Goal: Check status: Check status

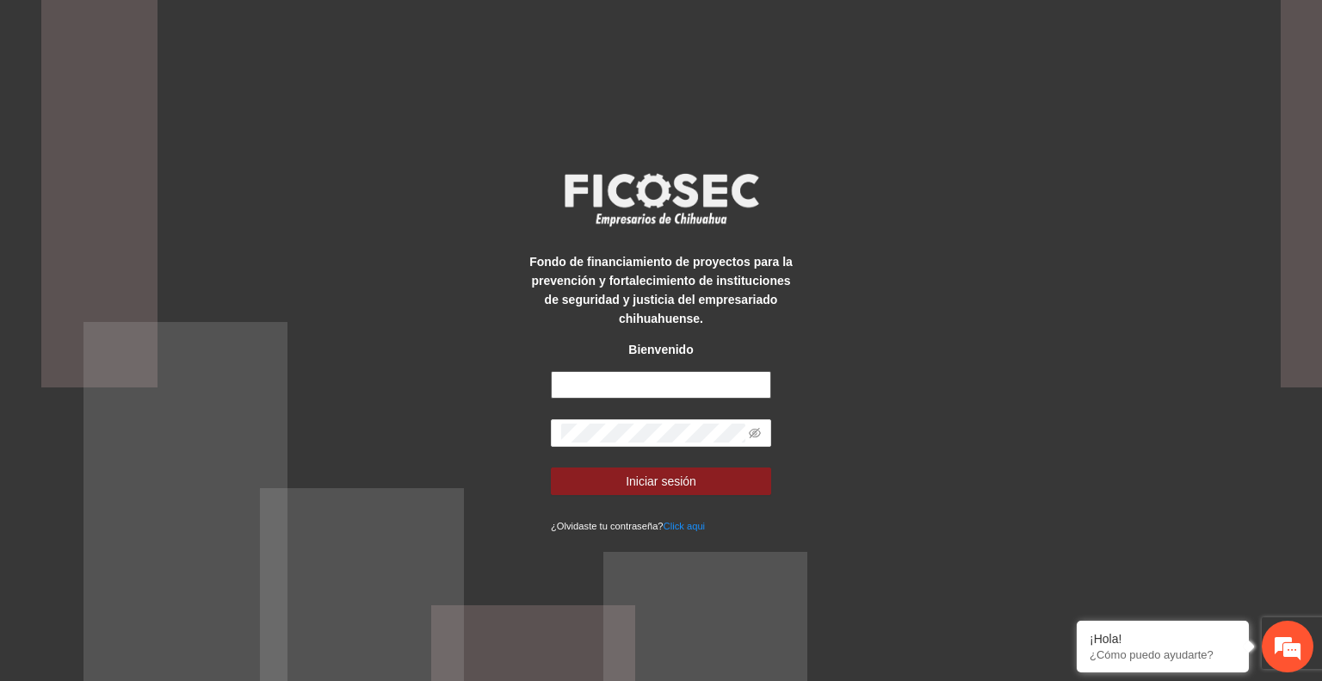
click at [665, 377] on input "text" at bounding box center [661, 385] width 220 height 28
type input "**********"
click at [731, 485] on button "Iniciar sesión" at bounding box center [661, 481] width 220 height 28
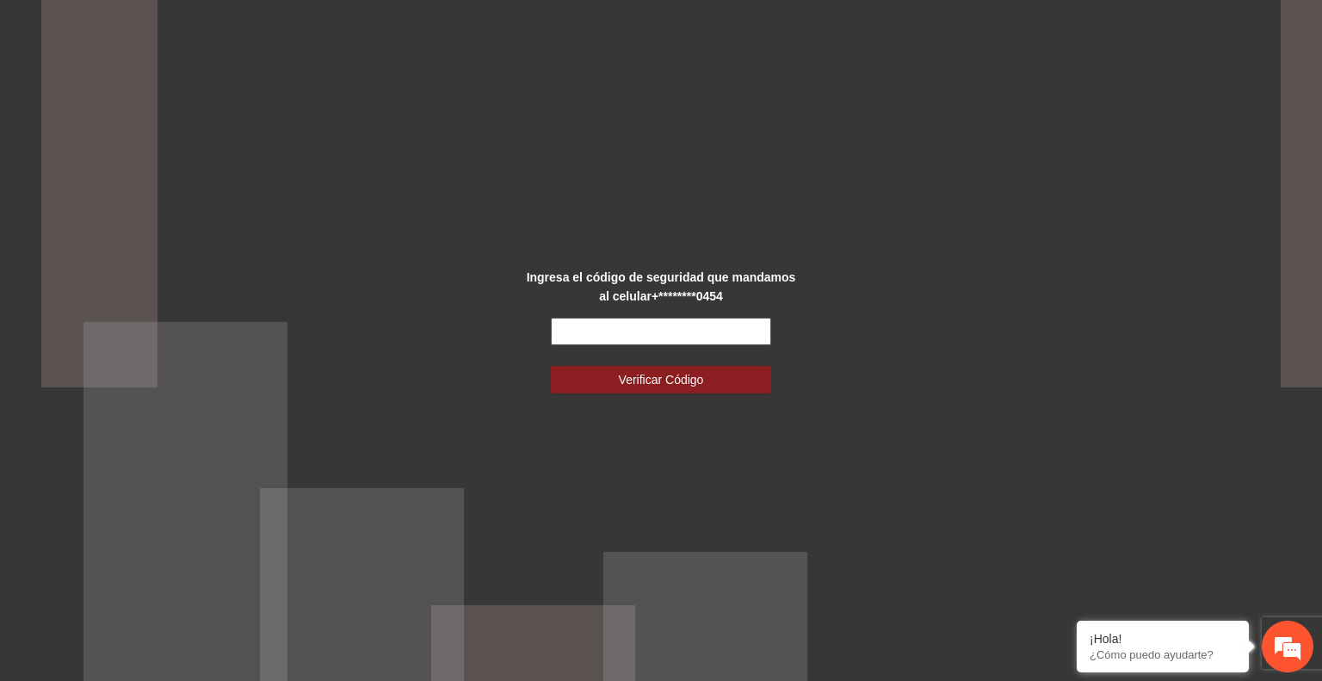
click at [654, 329] on input "text" at bounding box center [661, 332] width 220 height 28
type input "******"
click at [675, 371] on span "Verificar Código" at bounding box center [661, 379] width 85 height 19
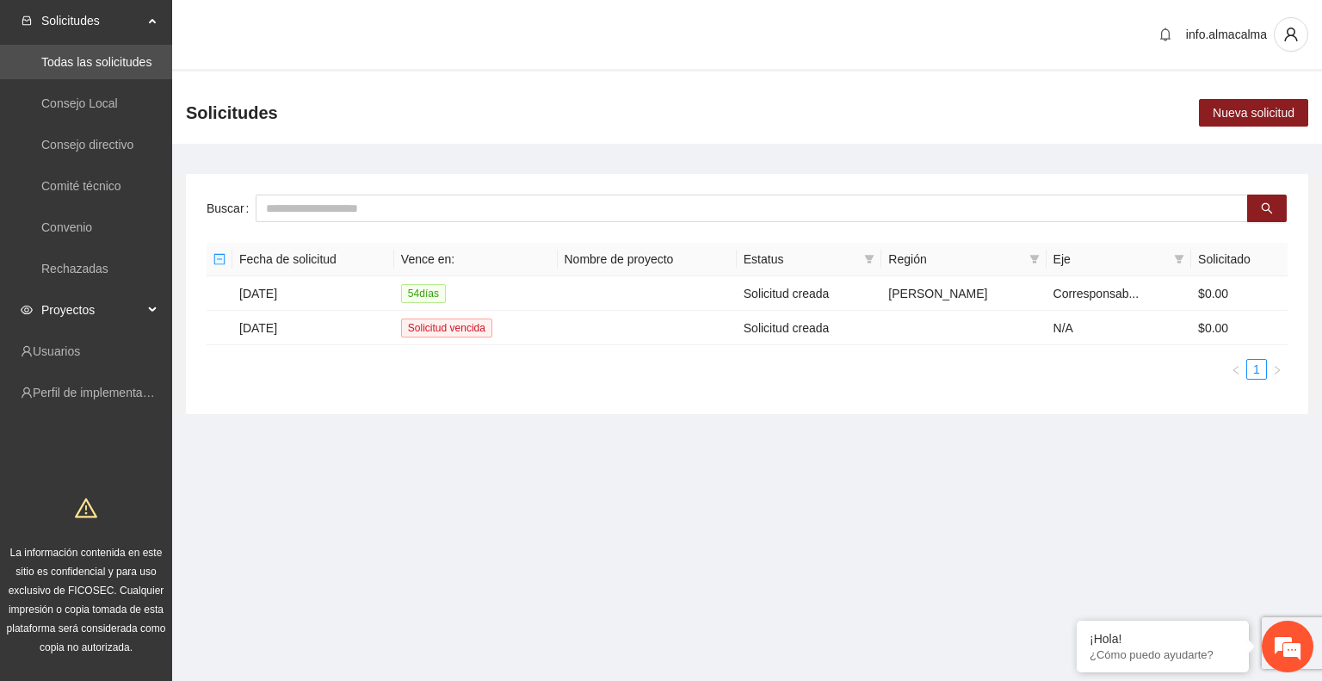
click at [154, 300] on div "Proyectos" at bounding box center [86, 310] width 172 height 34
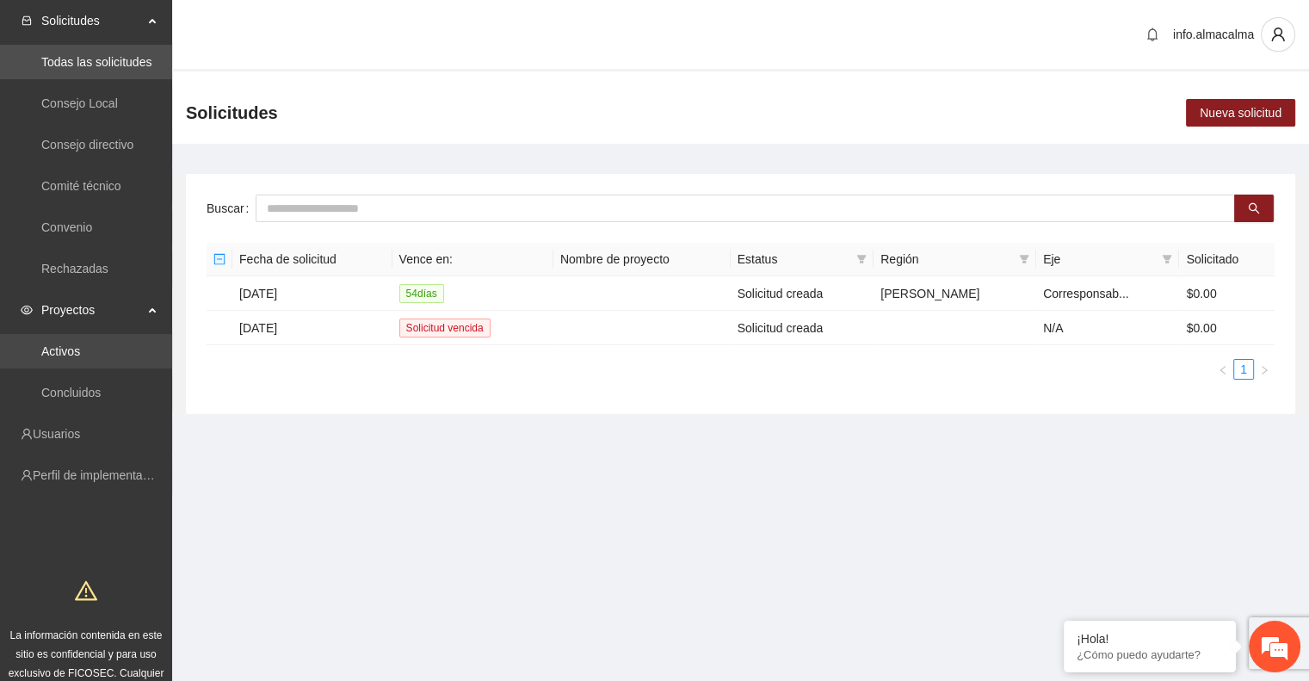
click at [80, 357] on link "Activos" at bounding box center [60, 351] width 39 height 14
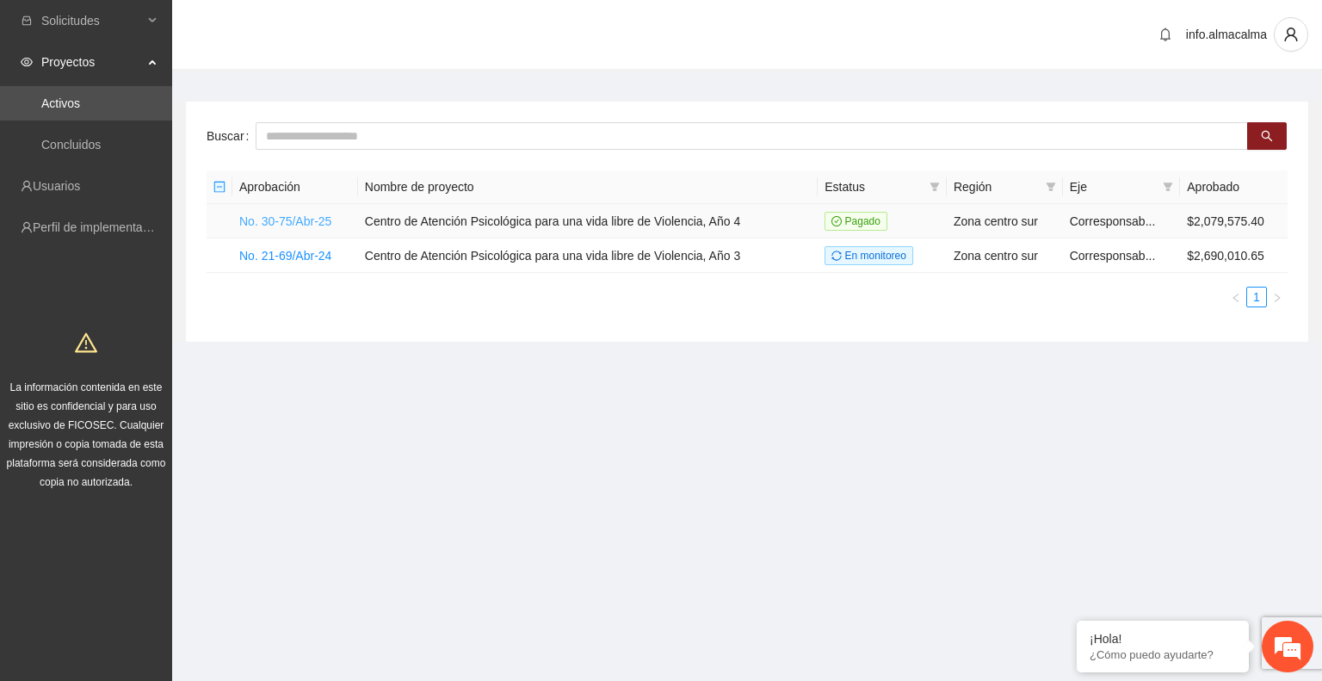
click at [319, 219] on link "No. 30-75/Abr-25" at bounding box center [285, 221] width 92 height 14
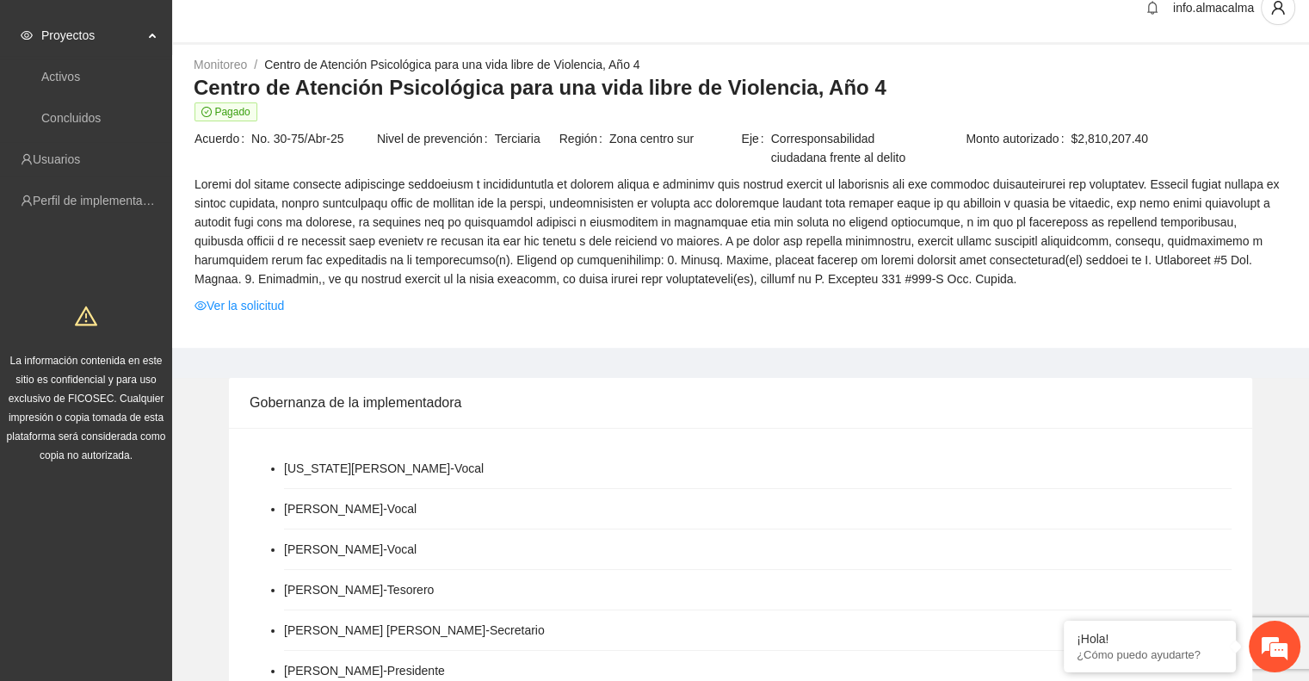
scroll to position [28, 0]
click at [248, 296] on link "Ver la solicitud" at bounding box center [238, 304] width 89 height 19
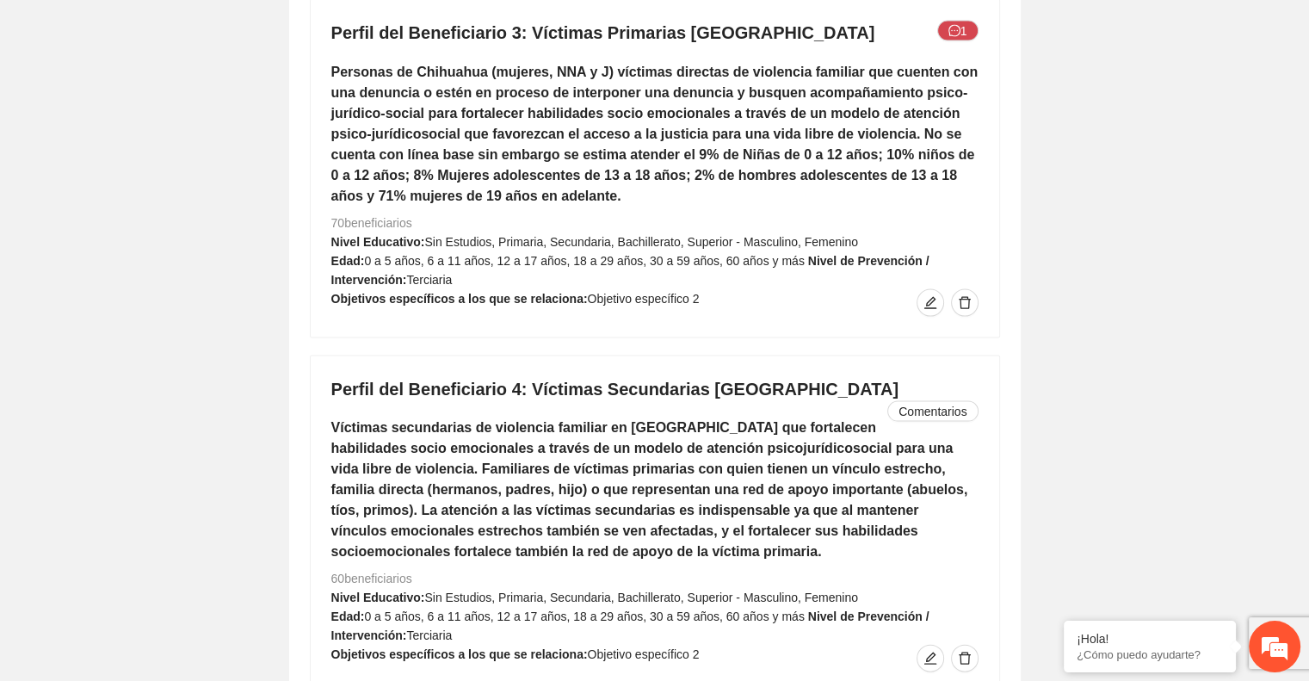
scroll to position [4142, 0]
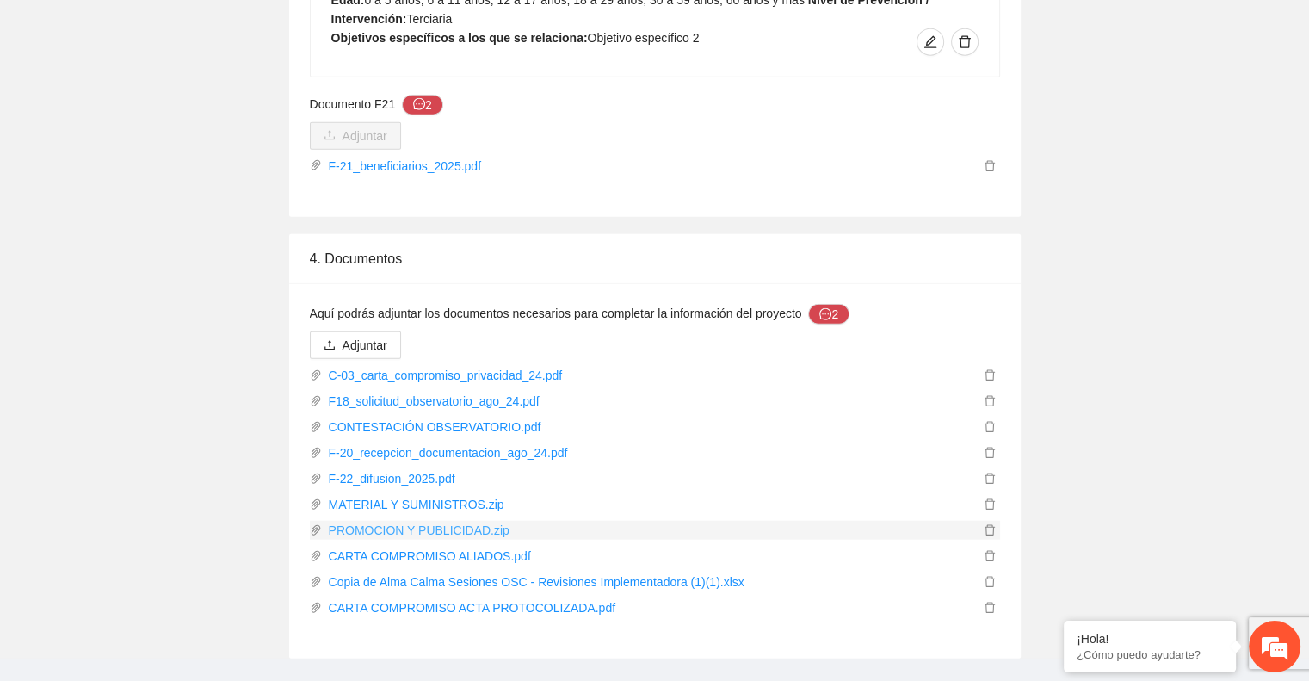
click at [419, 521] on link "PROMOCION Y PUBLICIDAD.zip" at bounding box center [650, 530] width 657 height 19
